Goal: Task Accomplishment & Management: Manage account settings

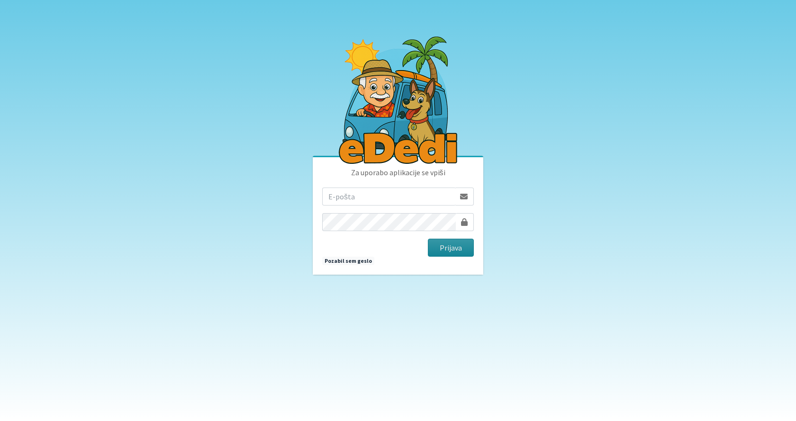
type input "jancic.robert@gmail.com"
click at [443, 246] on button "Prijava" at bounding box center [451, 248] width 46 height 18
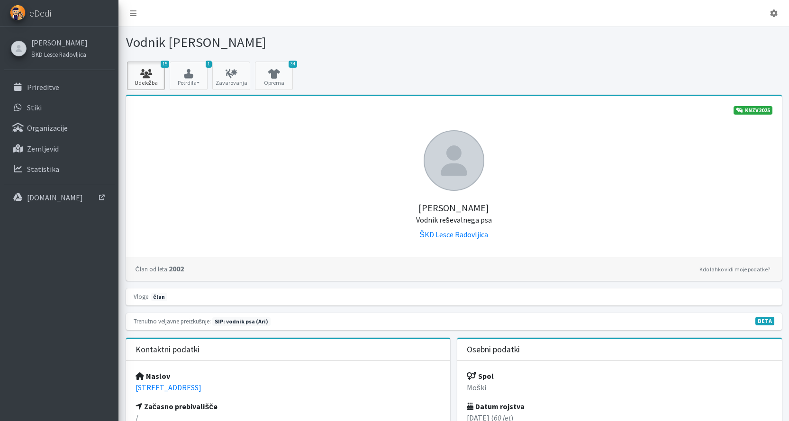
click at [153, 75] on icon at bounding box center [146, 73] width 32 height 9
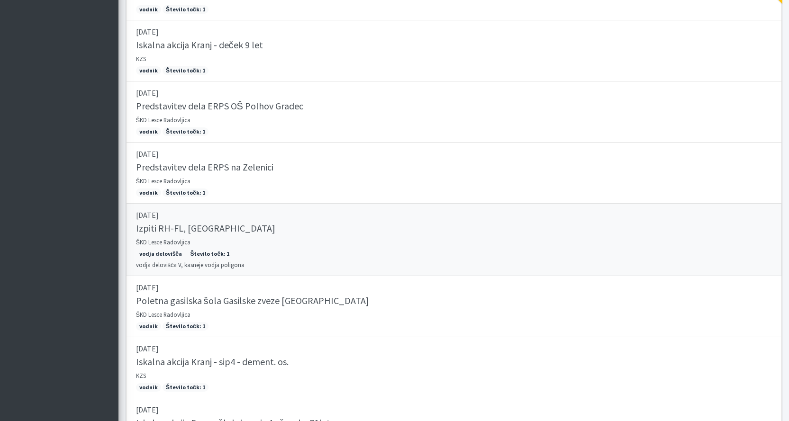
scroll to position [725, 0]
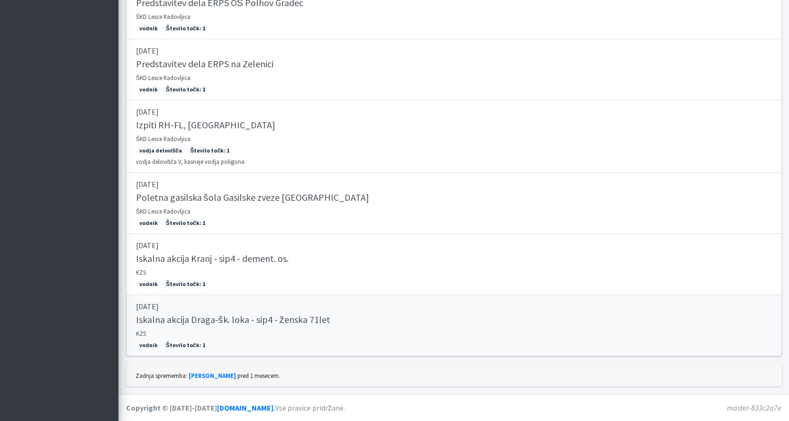
click at [182, 318] on h5 "Iskalna akcija Draga-šk. loka - sip4 - ženska 71let" at bounding box center [233, 319] width 194 height 11
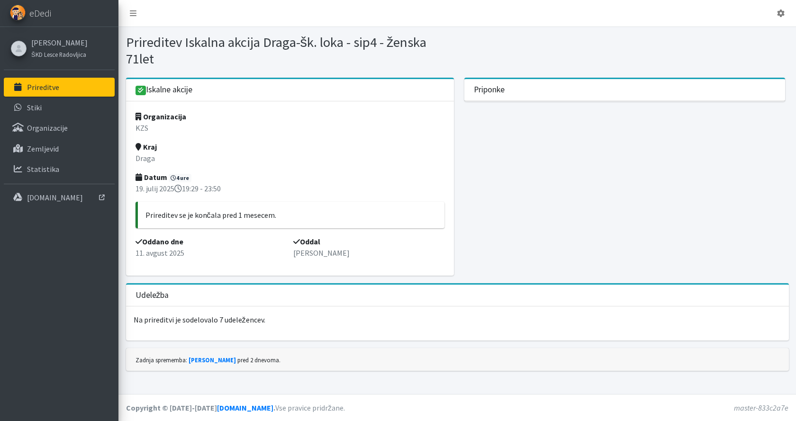
click at [50, 90] on p "Prireditve" at bounding box center [43, 86] width 32 height 9
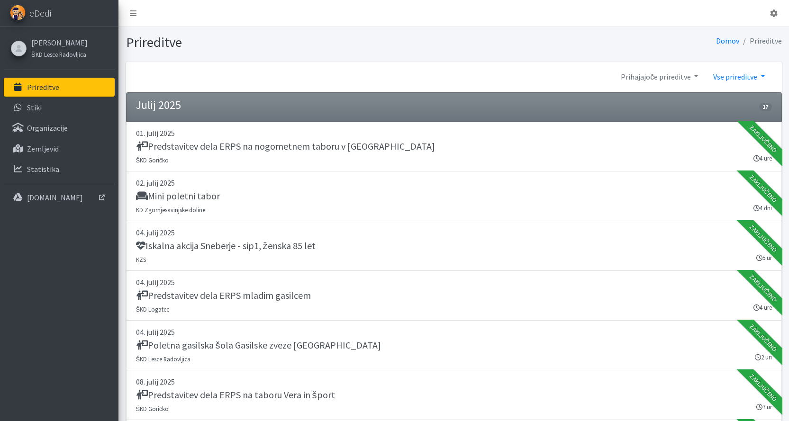
click at [744, 78] on link "Vse prireditve" at bounding box center [738, 76] width 66 height 19
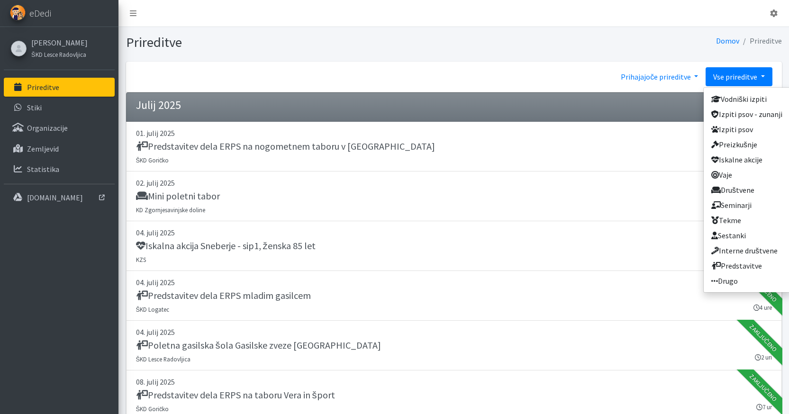
click at [650, 77] on link "Prihajajoče prireditve" at bounding box center [659, 76] width 92 height 19
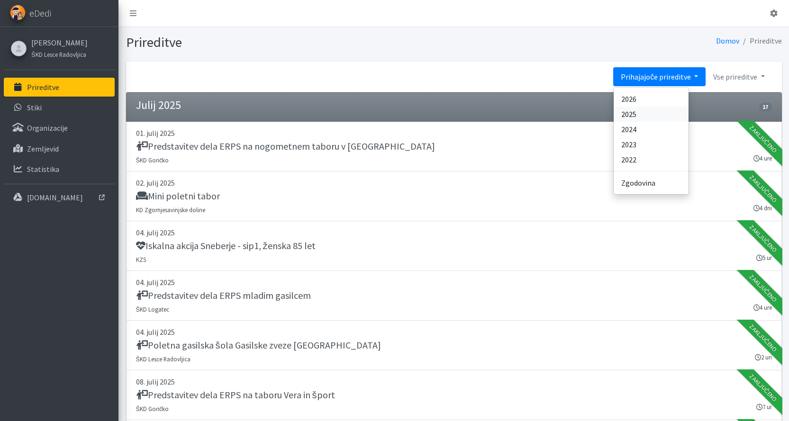
click at [635, 115] on link "2025" at bounding box center [651, 114] width 75 height 15
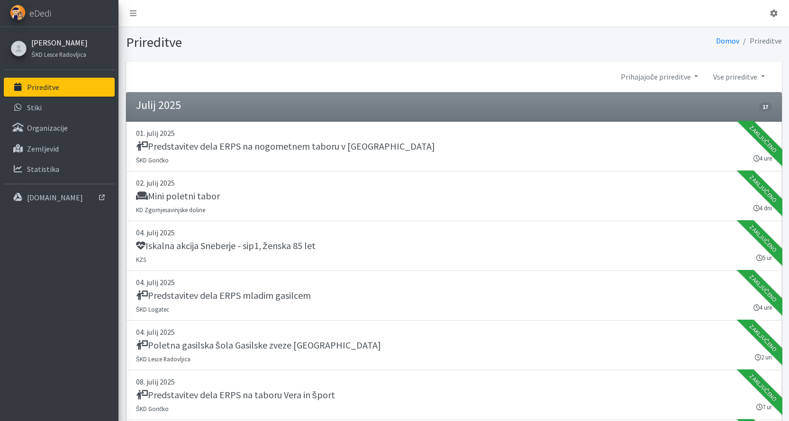
click at [67, 43] on link "[PERSON_NAME]" at bounding box center [59, 42] width 56 height 11
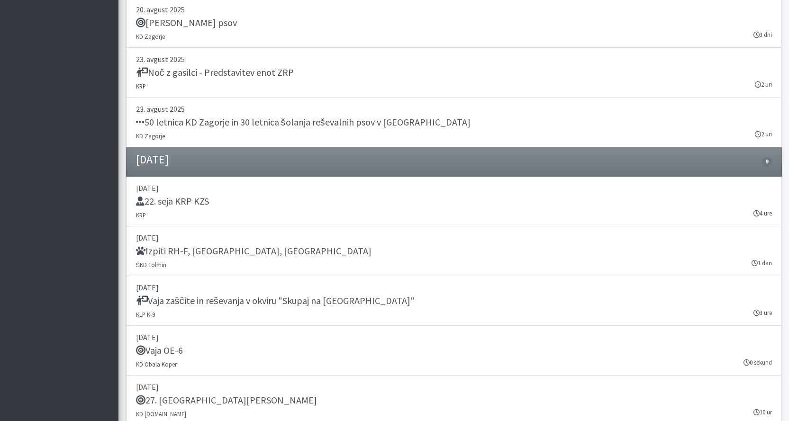
scroll to position [10661, 0]
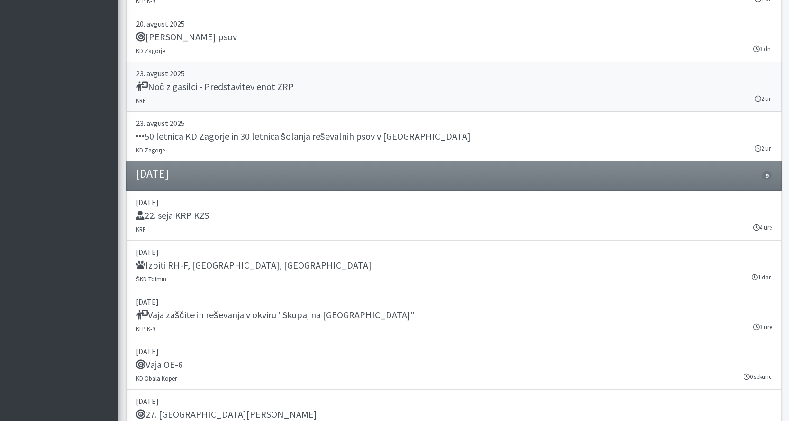
click at [244, 89] on h5 "Noč z gasilci - Predstavitev enot ZRP" at bounding box center [215, 86] width 158 height 11
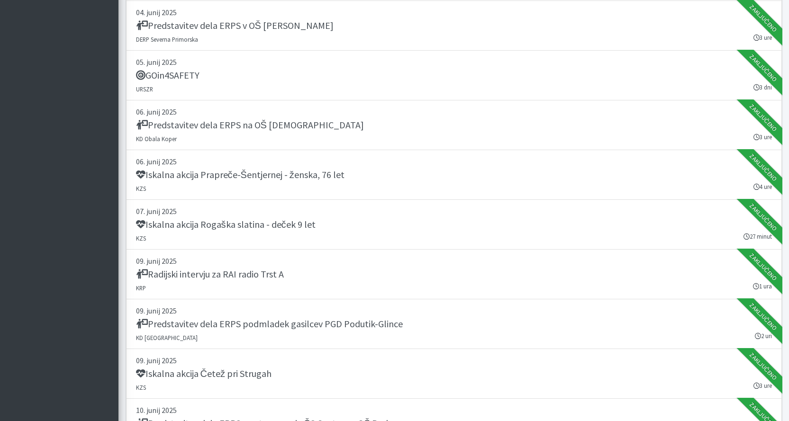
scroll to position [7298, 0]
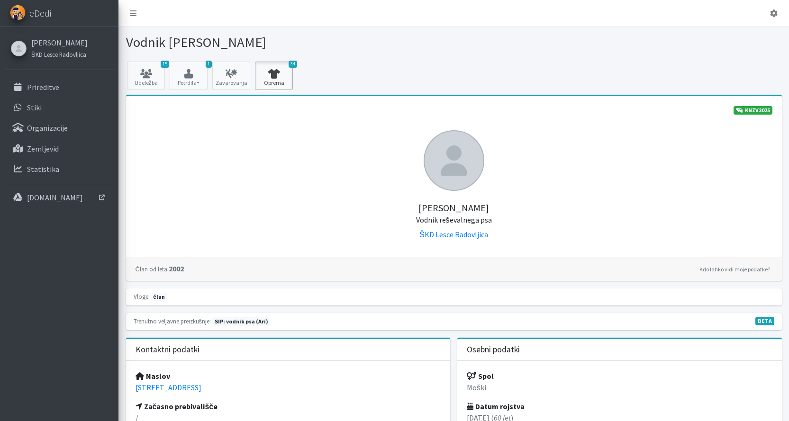
click at [280, 74] on icon at bounding box center [274, 73] width 32 height 9
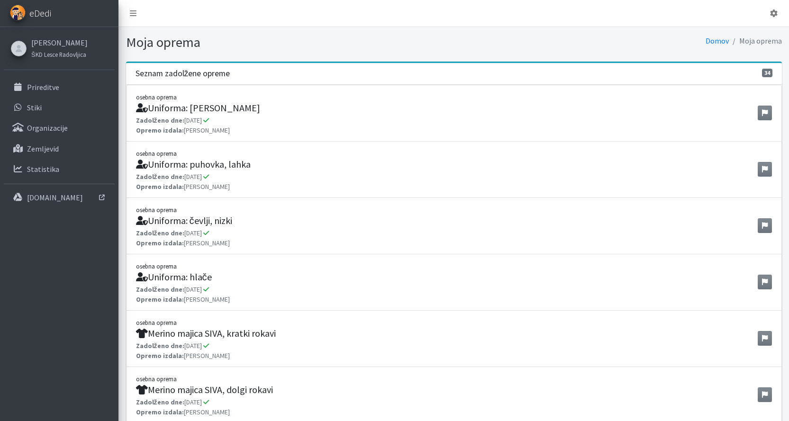
click at [37, 13] on span "eDedi" at bounding box center [40, 13] width 22 height 14
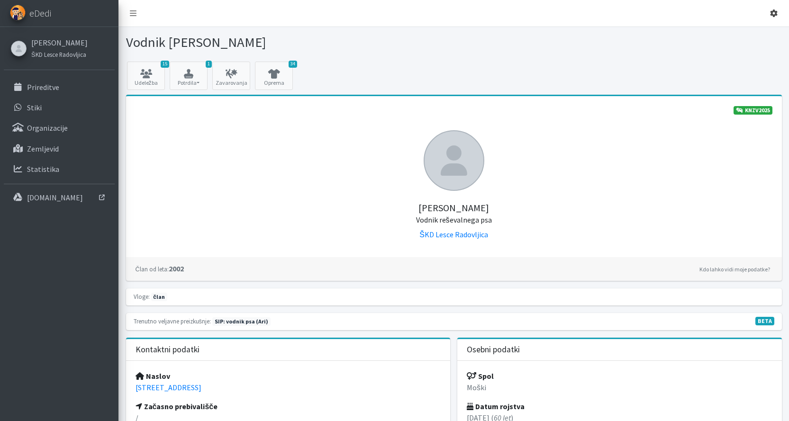
click at [774, 12] on icon at bounding box center [774, 13] width 8 height 8
click at [736, 32] on link "Odjavi se" at bounding box center [747, 35] width 75 height 15
